Goal: Information Seeking & Learning: Learn about a topic

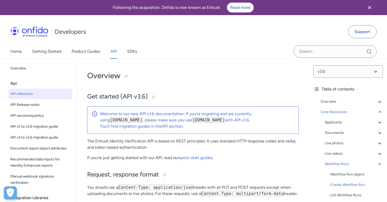
select select "bash"
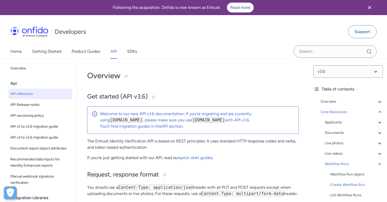
select select "bash"
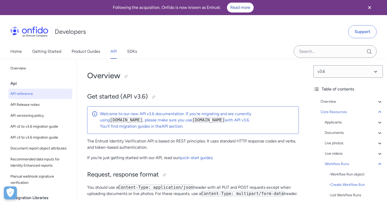
select select "bash"
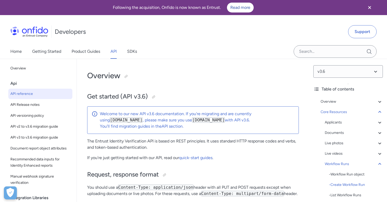
select select "bash"
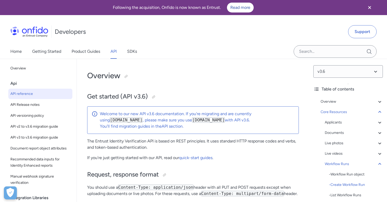
select select "bash"
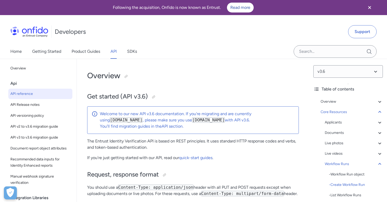
select select "bash"
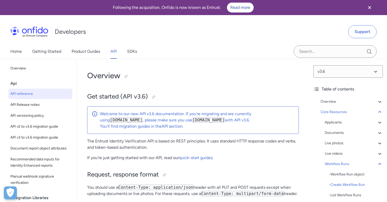
select select "bash"
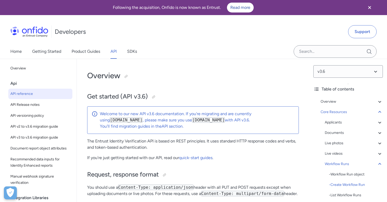
select select "bash"
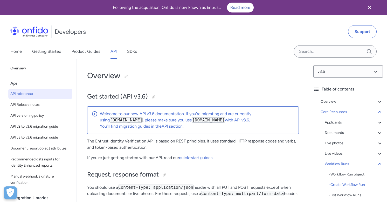
select select "bash"
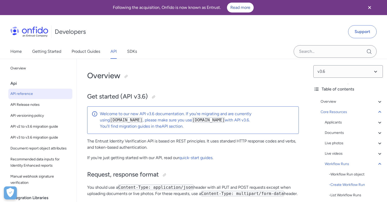
select select "bash"
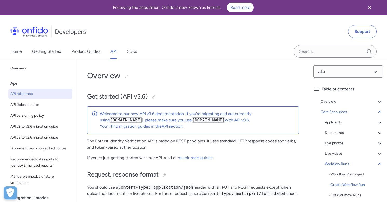
select select "bash"
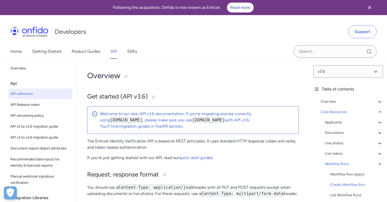
select select "bash"
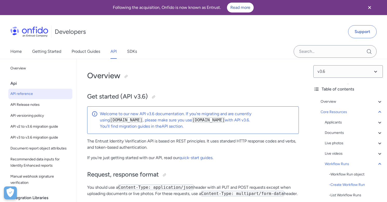
select select "bash"
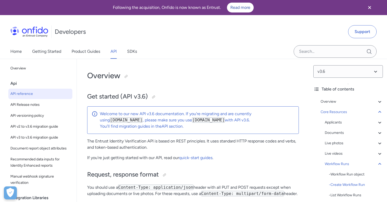
select select "bash"
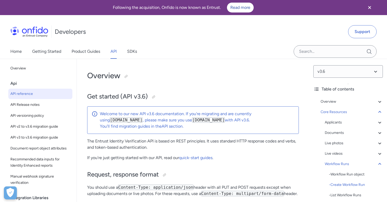
select select "bash"
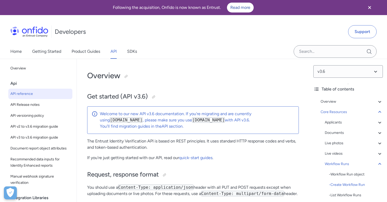
select select "bash"
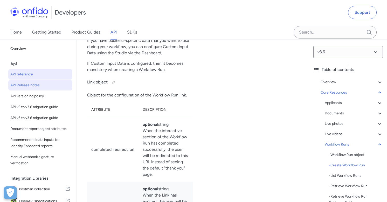
scroll to position [90, 0]
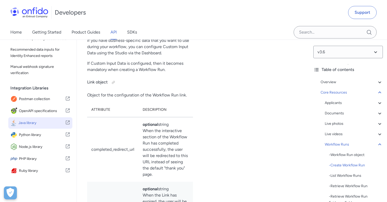
click at [36, 124] on span "Java library" at bounding box center [41, 122] width 47 height 7
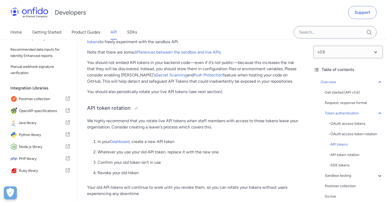
scroll to position [534, 0]
